Goal: Transaction & Acquisition: Purchase product/service

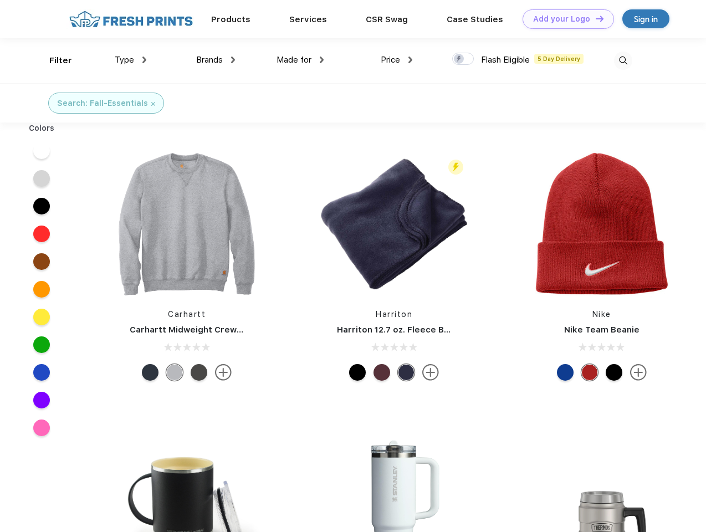
click at [564, 19] on link "Add your Logo Design Tool" at bounding box center [568, 18] width 91 height 19
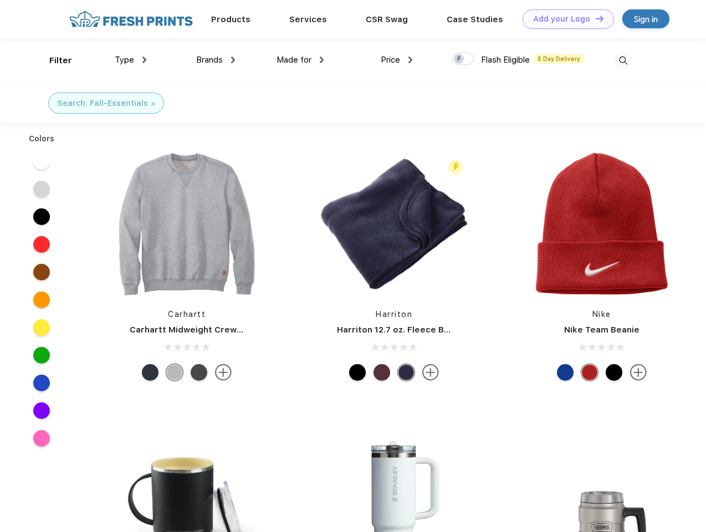
click at [0, 0] on div "Design Tool" at bounding box center [0, 0] width 0 height 0
click at [595, 18] on link "Add your Logo Design Tool" at bounding box center [568, 18] width 91 height 19
click at [53, 60] on div "Filter" at bounding box center [60, 60] width 23 height 13
click at [131, 60] on span "Type" at bounding box center [124, 60] width 19 height 10
click at [216, 60] on span "Brands" at bounding box center [209, 60] width 27 height 10
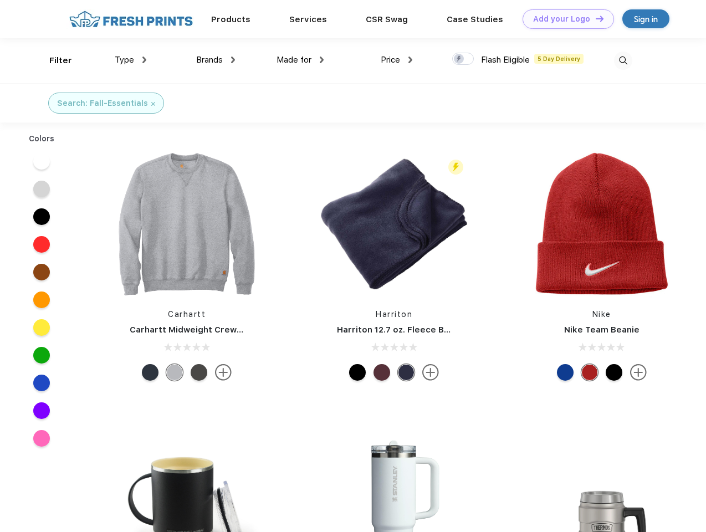
click at [300, 60] on span "Made for" at bounding box center [294, 60] width 35 height 10
click at [397, 60] on span "Price" at bounding box center [390, 60] width 19 height 10
click at [463, 59] on div at bounding box center [463, 59] width 22 height 12
click at [460, 59] on input "checkbox" at bounding box center [455, 55] width 7 height 7
click at [623, 60] on img at bounding box center [623, 61] width 18 height 18
